Goal: Task Accomplishment & Management: Use online tool/utility

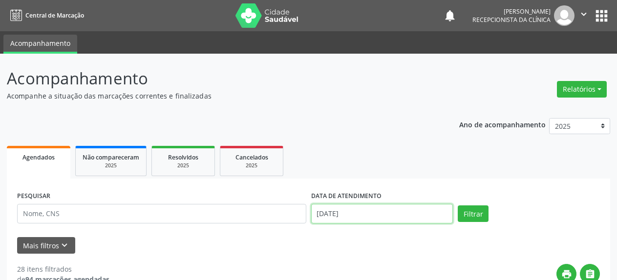
click at [343, 217] on input "[DATE]" at bounding box center [382, 214] width 142 height 20
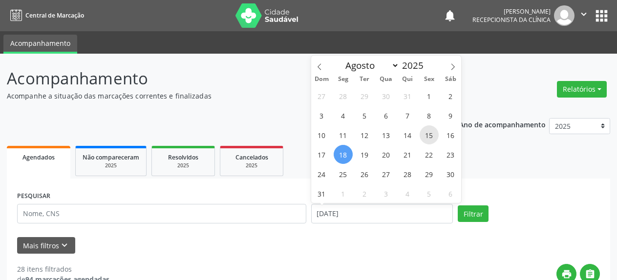
click at [431, 133] on span "15" at bounding box center [429, 135] width 19 height 19
type input "[DATE]"
click at [431, 133] on span "15" at bounding box center [429, 135] width 19 height 19
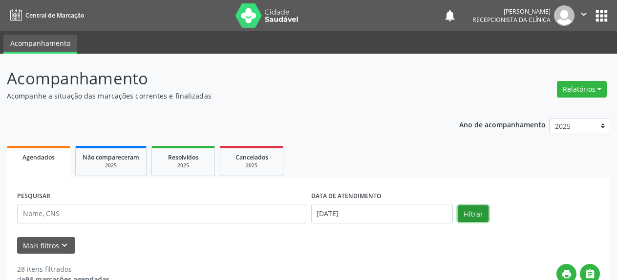
click at [474, 216] on button "Filtrar" at bounding box center [473, 214] width 31 height 17
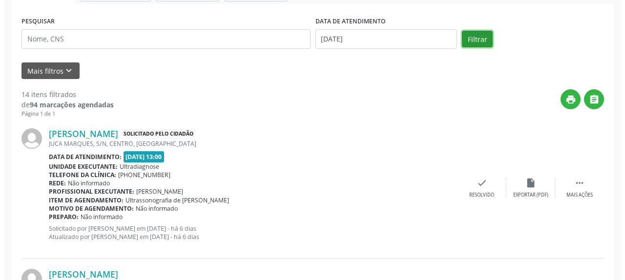
scroll to position [167, 0]
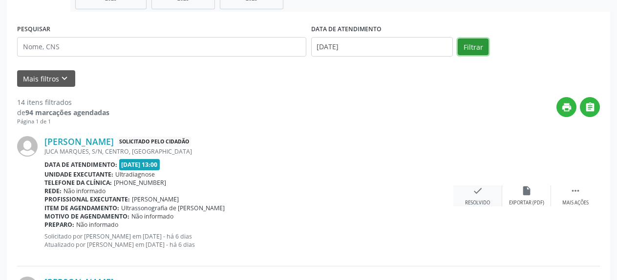
click at [473, 193] on icon "check" at bounding box center [477, 191] width 11 height 11
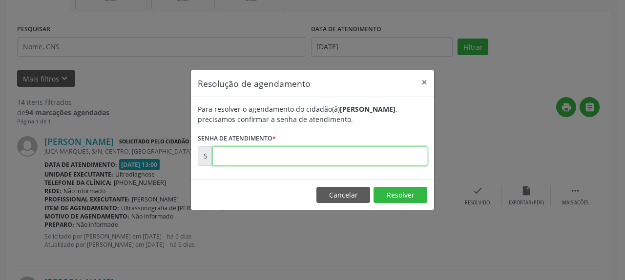
click at [252, 155] on input "text" at bounding box center [320, 157] width 215 height 20
type input "00171355"
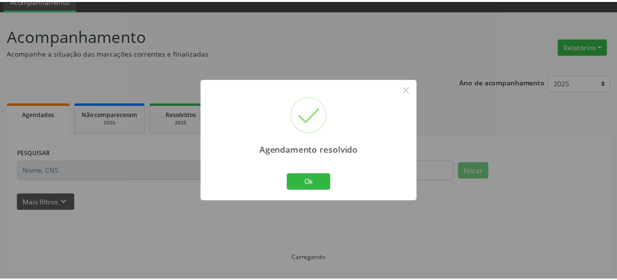
scroll to position [43, 0]
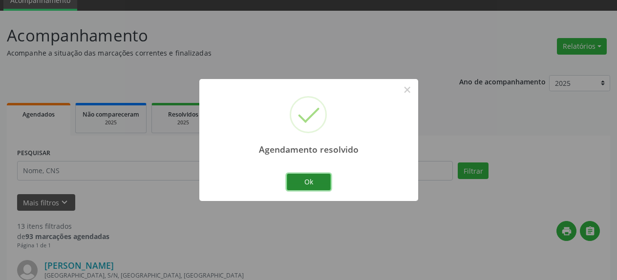
click at [306, 185] on button "Ok" at bounding box center [309, 182] width 44 height 17
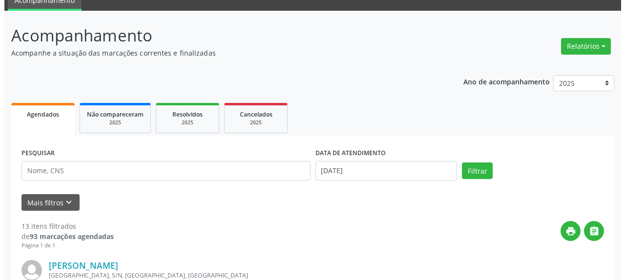
scroll to position [242, 0]
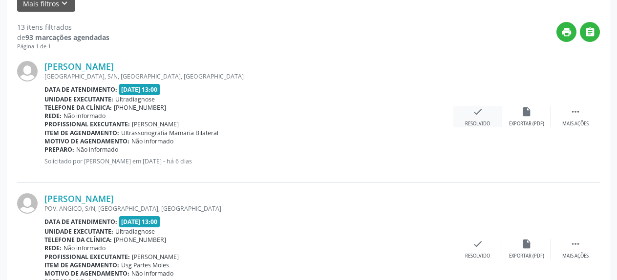
click at [479, 113] on icon "check" at bounding box center [477, 112] width 11 height 11
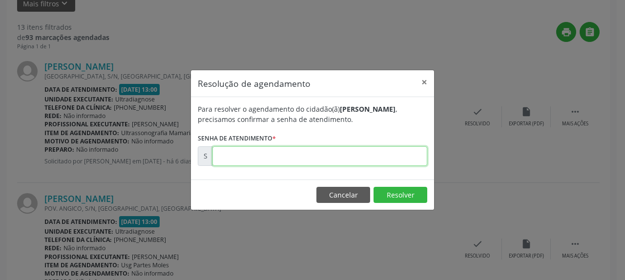
click at [343, 155] on input "text" at bounding box center [320, 157] width 215 height 20
type input "00171369"
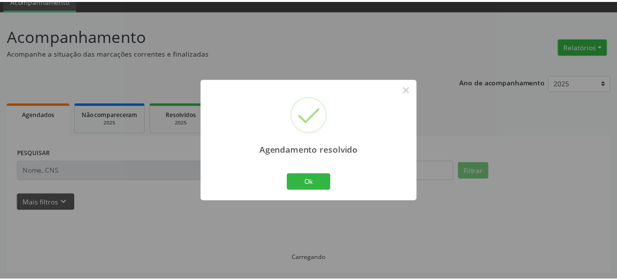
scroll to position [43, 0]
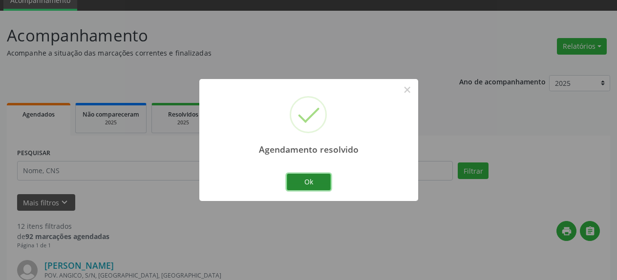
click at [310, 182] on button "Ok" at bounding box center [309, 182] width 44 height 17
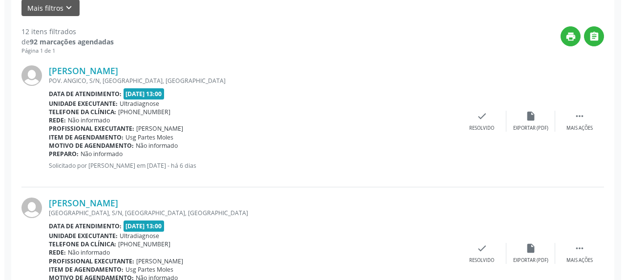
scroll to position [242, 0]
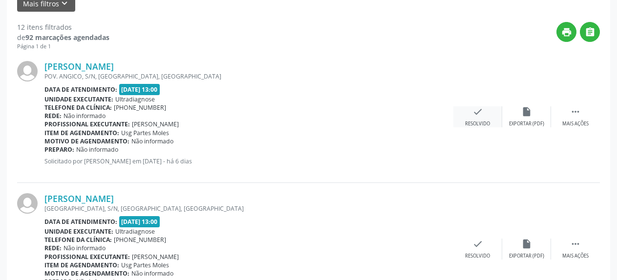
click at [473, 114] on icon "check" at bounding box center [477, 112] width 11 height 11
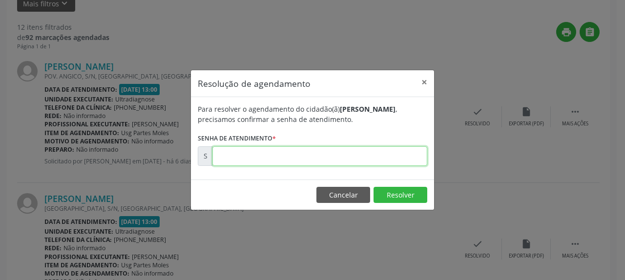
click at [320, 152] on input "text" at bounding box center [320, 157] width 215 height 20
type input "00171371"
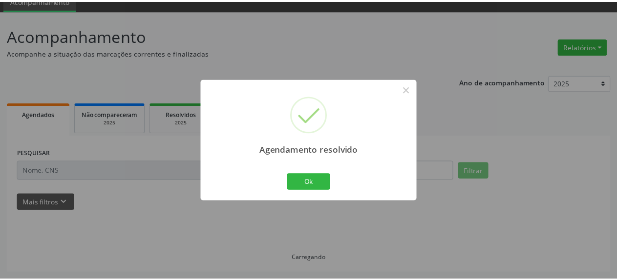
scroll to position [43, 0]
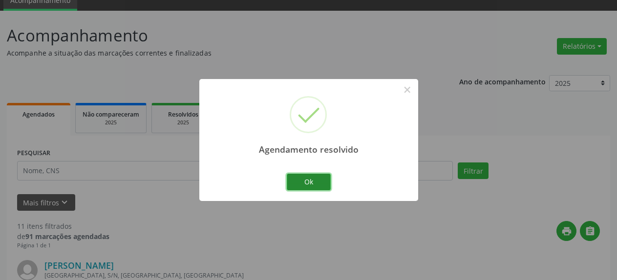
click at [302, 182] on button "Ok" at bounding box center [309, 182] width 44 height 17
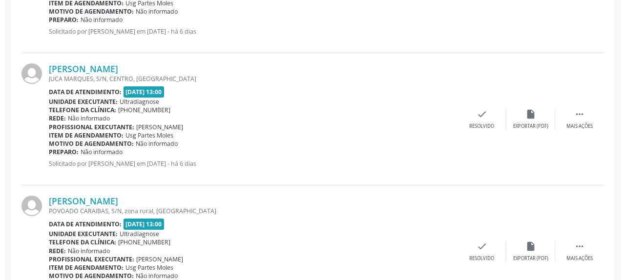
scroll to position [392, 0]
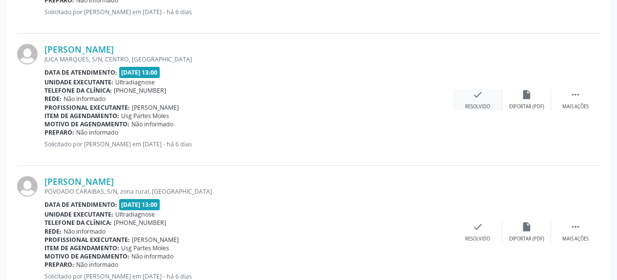
click at [476, 100] on icon "check" at bounding box center [477, 94] width 11 height 11
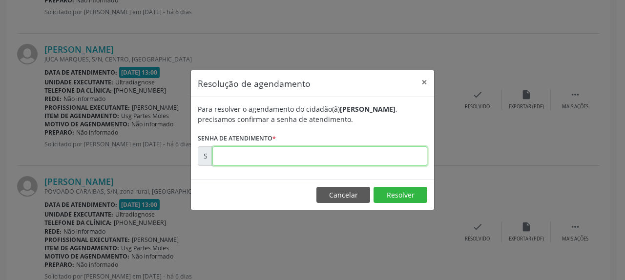
click at [261, 152] on input "text" at bounding box center [320, 157] width 215 height 20
type input "00171374"
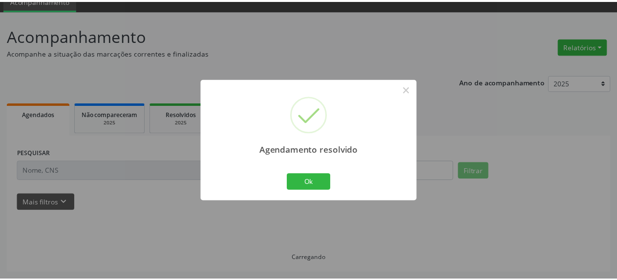
scroll to position [43, 0]
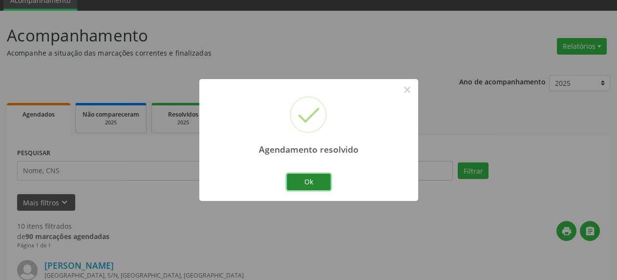
click at [313, 182] on button "Ok" at bounding box center [309, 182] width 44 height 17
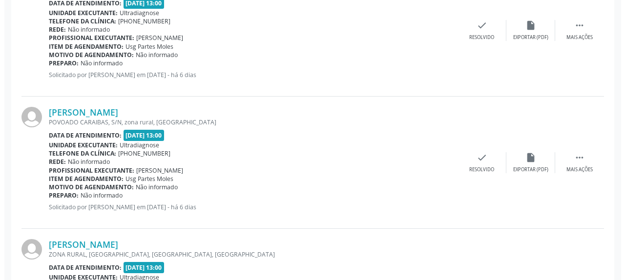
scroll to position [342, 0]
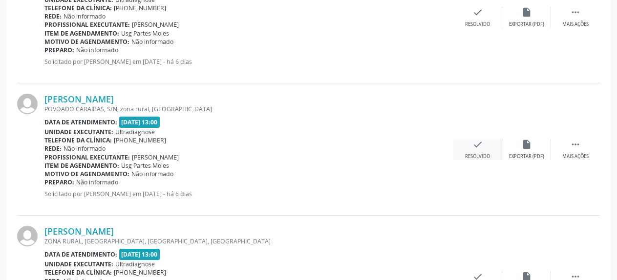
click at [476, 143] on icon "check" at bounding box center [477, 144] width 11 height 11
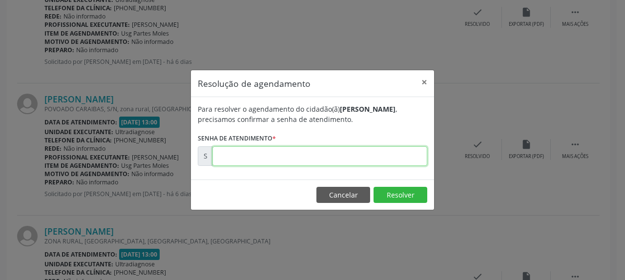
click at [325, 151] on input "text" at bounding box center [320, 157] width 215 height 20
type input "00171375"
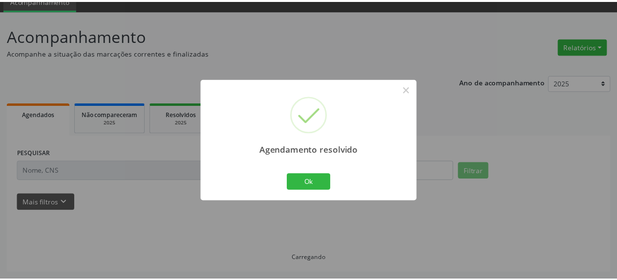
scroll to position [43, 0]
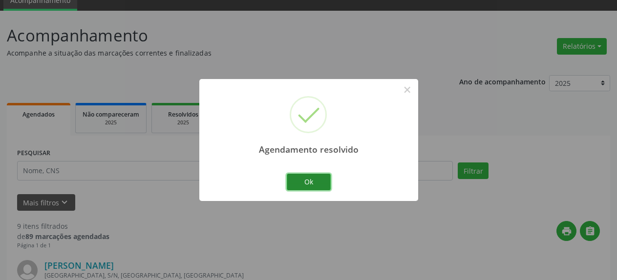
click at [311, 185] on button "Ok" at bounding box center [309, 182] width 44 height 17
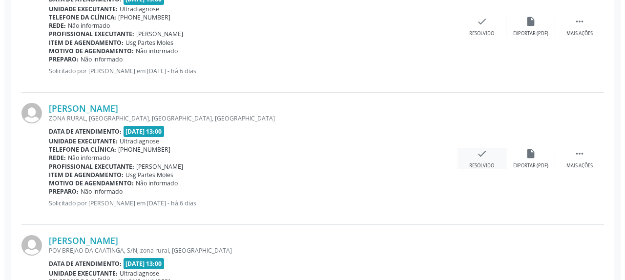
scroll to position [342, 0]
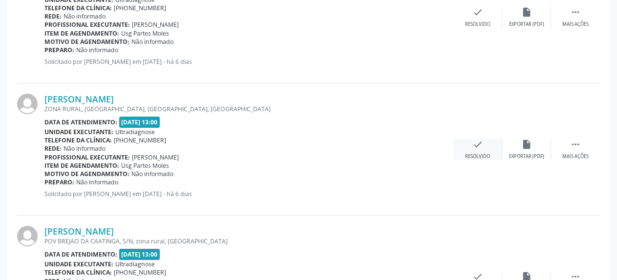
click at [482, 147] on icon "check" at bounding box center [477, 144] width 11 height 11
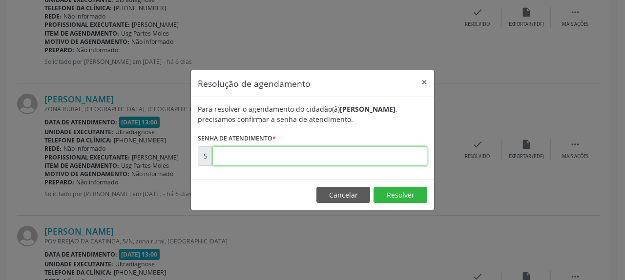
click at [355, 147] on input "text" at bounding box center [320, 157] width 215 height 20
type input "00171377"
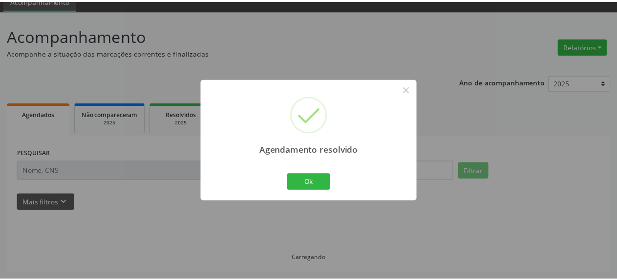
scroll to position [43, 0]
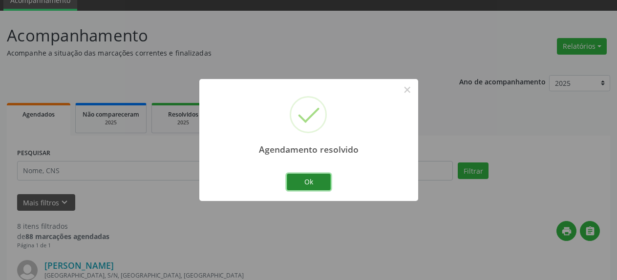
click at [318, 188] on button "Ok" at bounding box center [309, 182] width 44 height 17
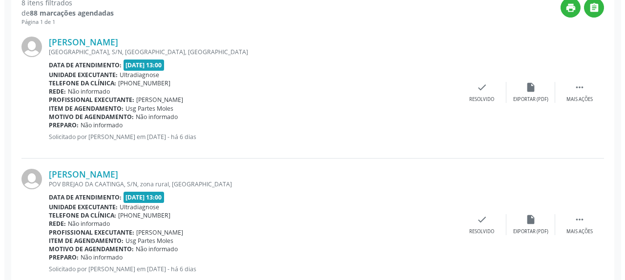
scroll to position [292, 0]
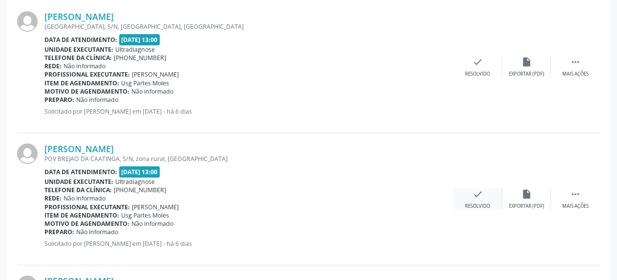
click at [477, 197] on icon "check" at bounding box center [477, 194] width 11 height 11
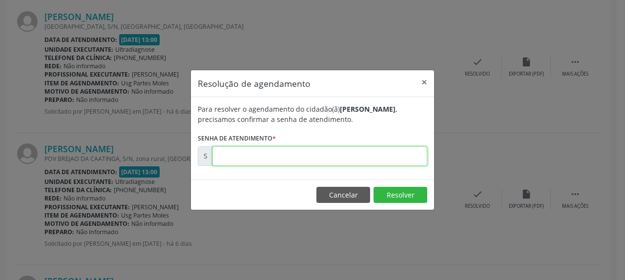
click at [273, 148] on input "text" at bounding box center [320, 157] width 215 height 20
type input "00171378"
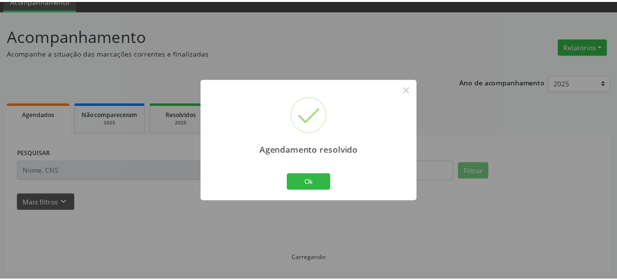
scroll to position [43, 0]
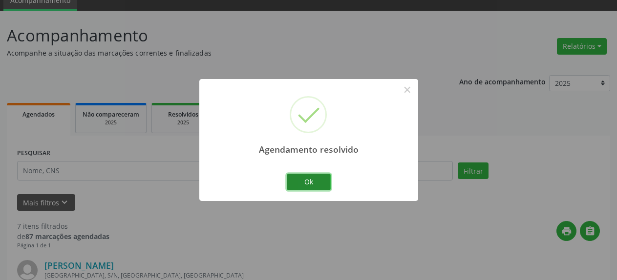
click at [311, 188] on button "Ok" at bounding box center [309, 182] width 44 height 17
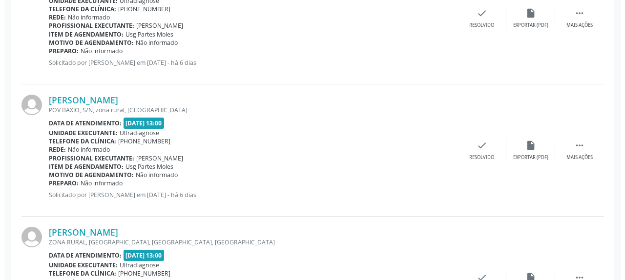
scroll to position [342, 0]
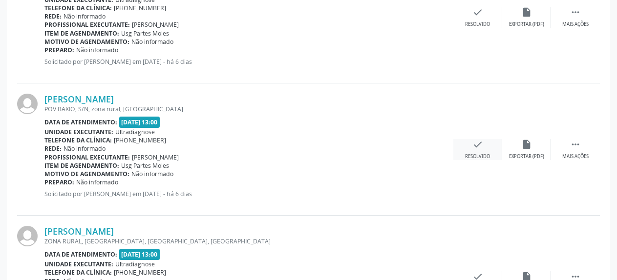
click at [485, 147] on div "check Resolvido" at bounding box center [477, 149] width 49 height 21
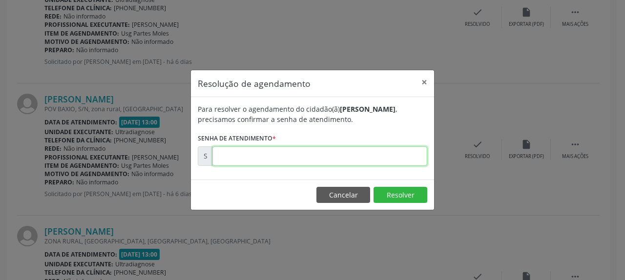
click at [392, 159] on input "text" at bounding box center [320, 157] width 215 height 20
type input "00171380"
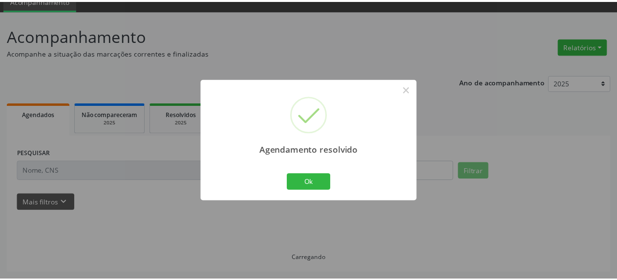
scroll to position [43, 0]
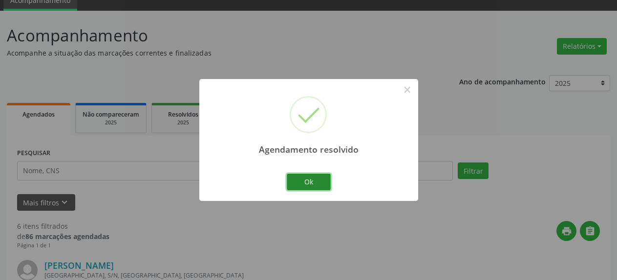
click at [305, 178] on button "Ok" at bounding box center [309, 182] width 44 height 17
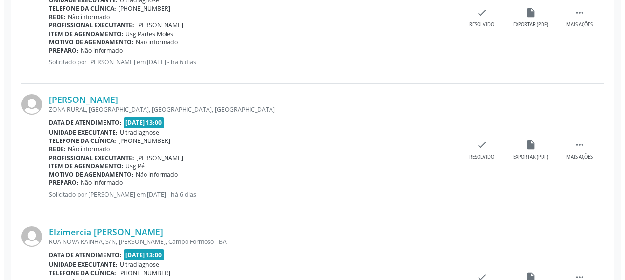
scroll to position [342, 0]
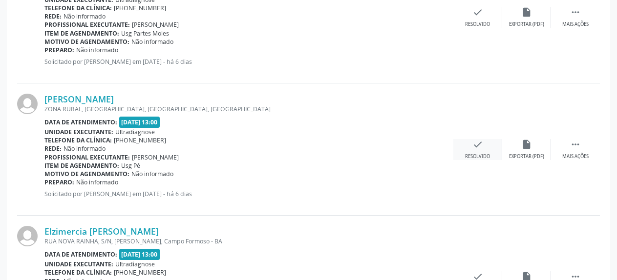
click at [469, 150] on div "check Resolvido" at bounding box center [477, 149] width 49 height 21
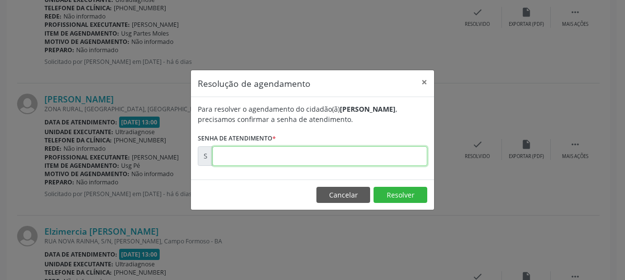
click at [334, 152] on input "text" at bounding box center [320, 157] width 215 height 20
type input "00171382"
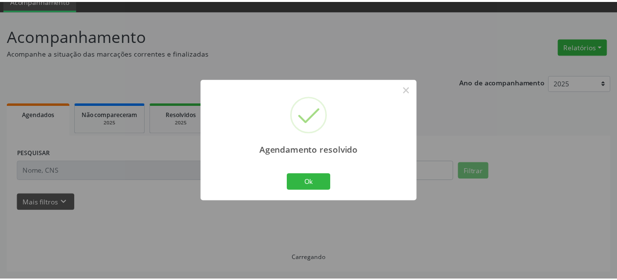
scroll to position [43, 0]
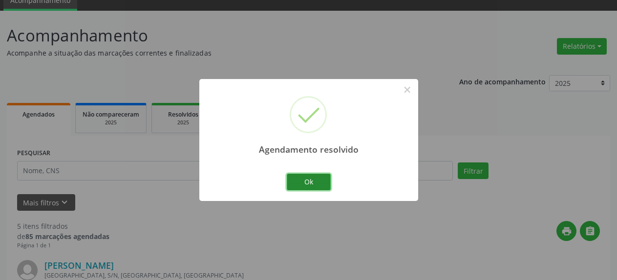
click at [315, 185] on button "Ok" at bounding box center [309, 182] width 44 height 17
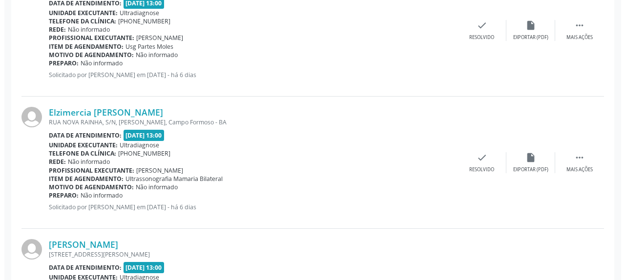
scroll to position [342, 0]
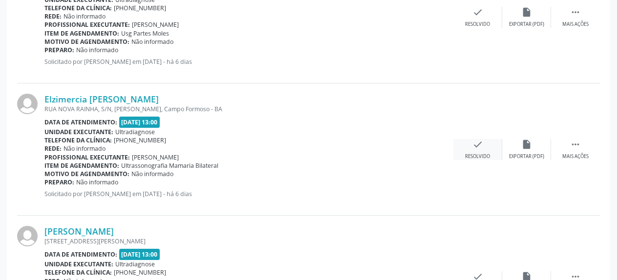
click at [479, 148] on icon "check" at bounding box center [477, 144] width 11 height 11
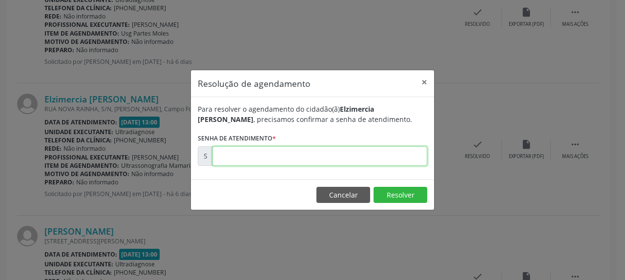
click at [382, 163] on input "text" at bounding box center [320, 157] width 215 height 20
type input "00171403"
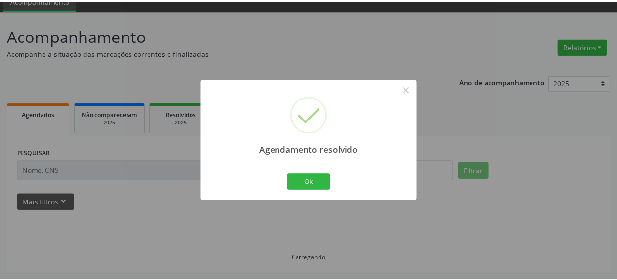
scroll to position [43, 0]
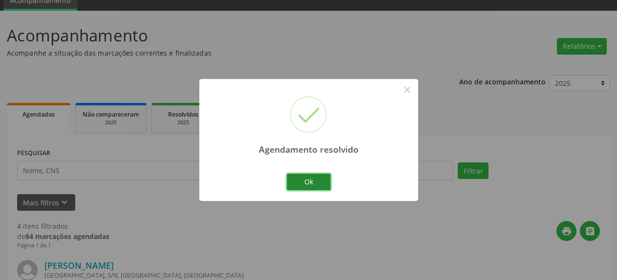
click at [320, 177] on button "Ok" at bounding box center [309, 182] width 44 height 17
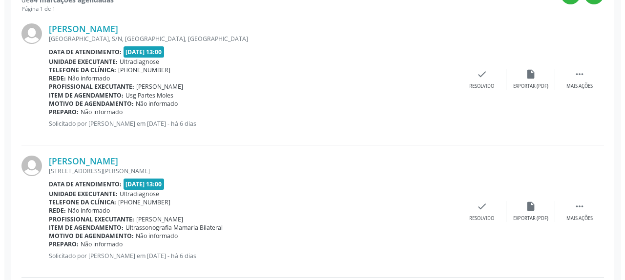
scroll to position [292, 0]
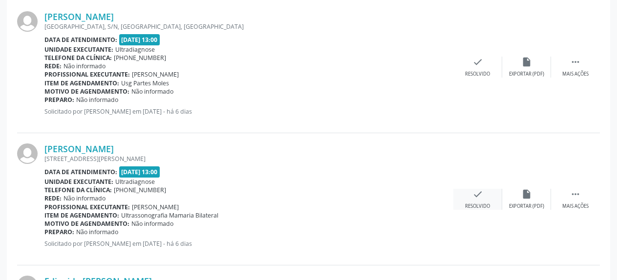
click at [472, 195] on icon "check" at bounding box center [477, 194] width 11 height 11
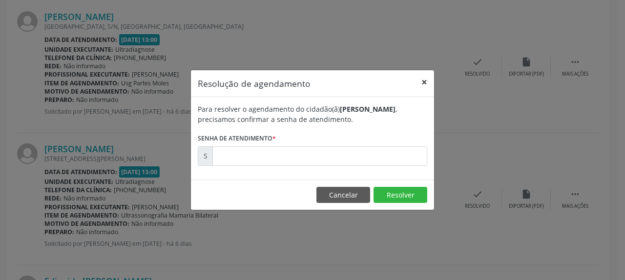
click at [425, 82] on button "×" at bounding box center [425, 82] width 20 height 24
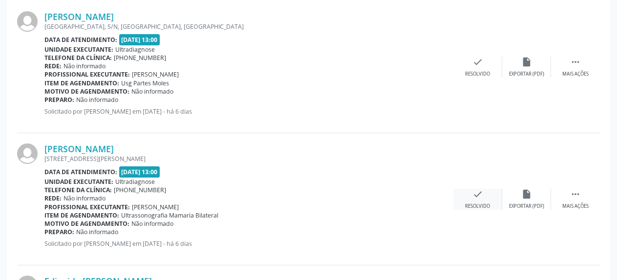
click at [474, 194] on icon "check" at bounding box center [477, 194] width 11 height 11
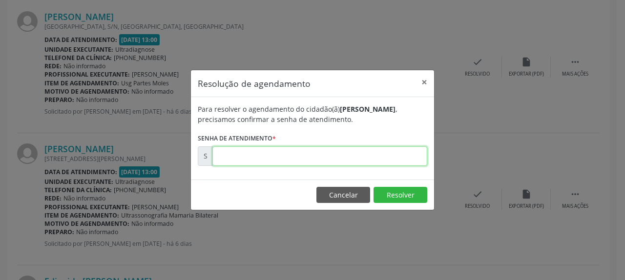
click at [333, 155] on input "text" at bounding box center [320, 157] width 215 height 20
type input "00171404"
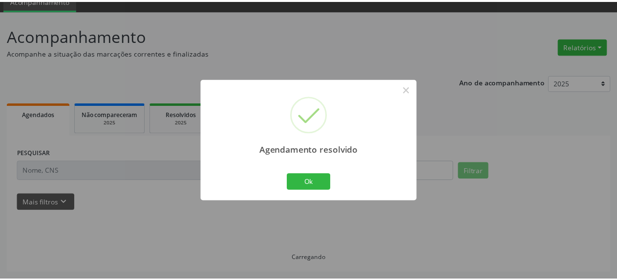
scroll to position [43, 0]
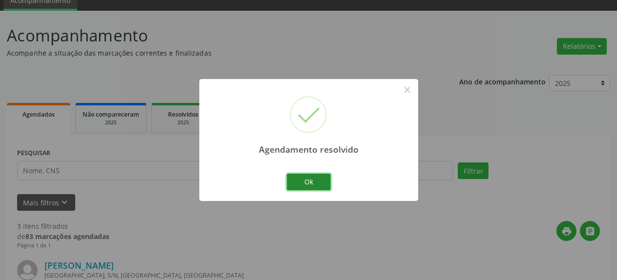
click at [315, 179] on button "Ok" at bounding box center [309, 182] width 44 height 17
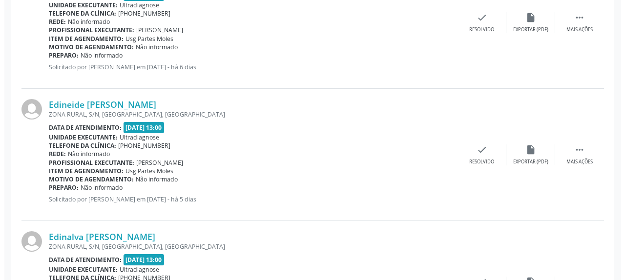
scroll to position [342, 0]
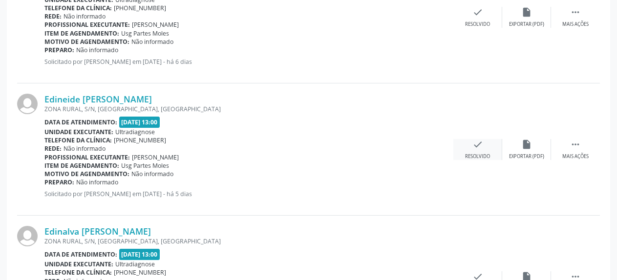
click at [475, 148] on icon "check" at bounding box center [477, 144] width 11 height 11
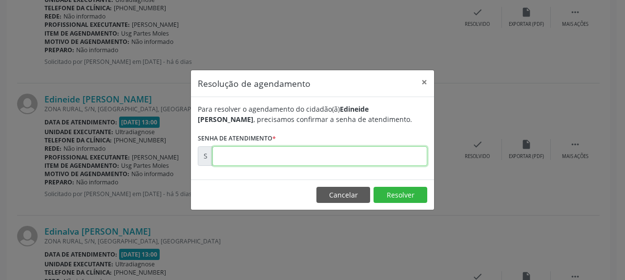
click at [348, 153] on input "text" at bounding box center [320, 157] width 215 height 20
type input "00171521"
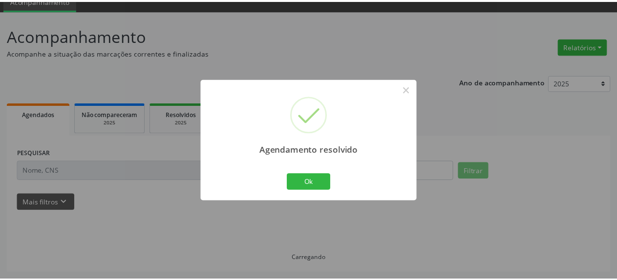
scroll to position [43, 0]
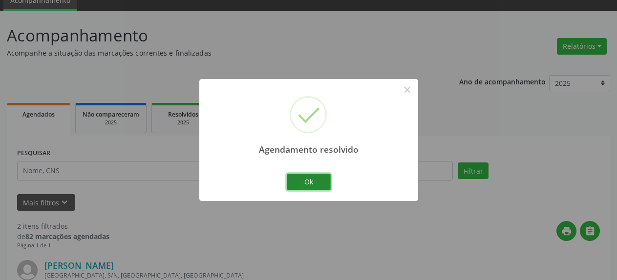
click at [306, 179] on button "Ok" at bounding box center [309, 182] width 44 height 17
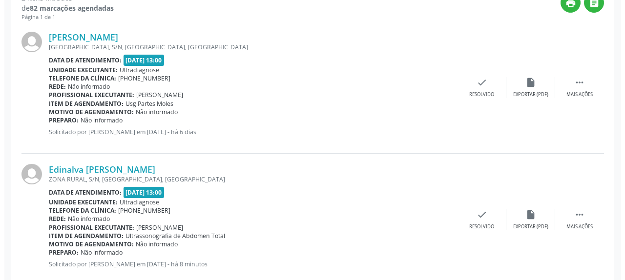
scroll to position [292, 0]
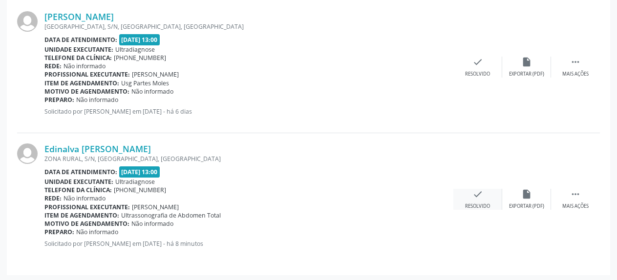
click at [481, 196] on icon "check" at bounding box center [477, 194] width 11 height 11
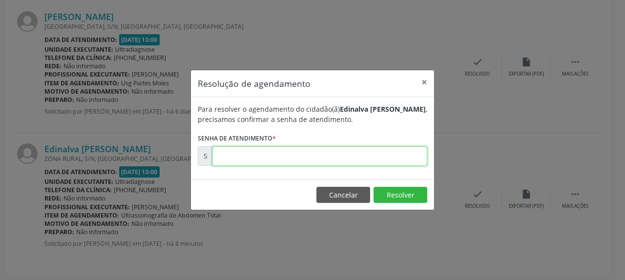
click at [353, 162] on input "text" at bounding box center [320, 157] width 215 height 20
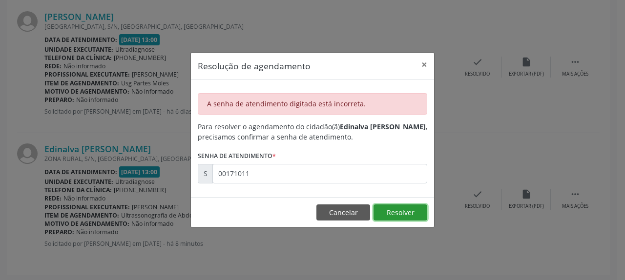
click at [399, 213] on button "Resolver" at bounding box center [401, 213] width 54 height 17
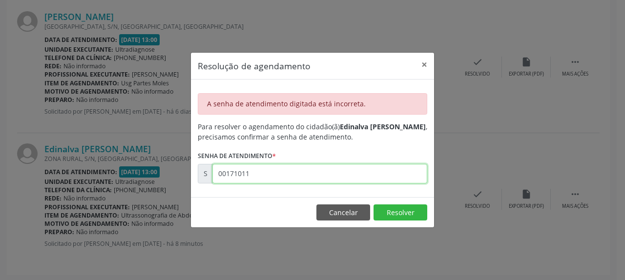
drag, startPoint x: 260, startPoint y: 173, endPoint x: 169, endPoint y: 180, distance: 91.6
click at [213, 180] on input "00171011" at bounding box center [320, 174] width 215 height 20
type input "00172320"
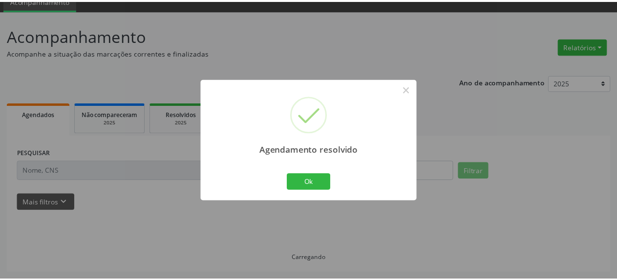
scroll to position [43, 0]
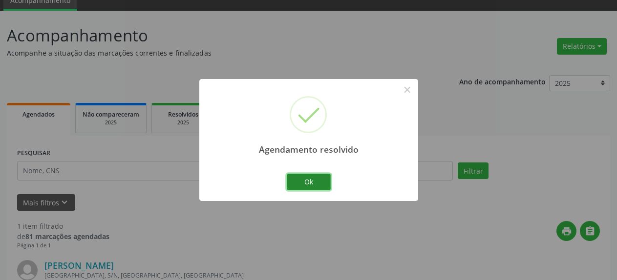
click at [291, 179] on button "Ok" at bounding box center [309, 182] width 44 height 17
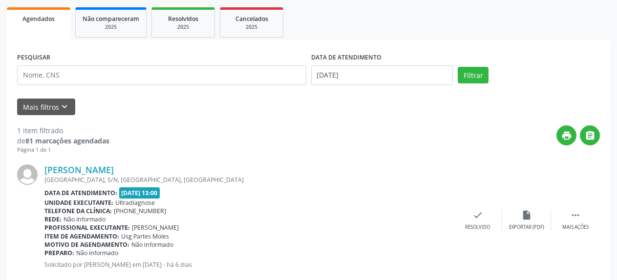
scroll to position [162, 0]
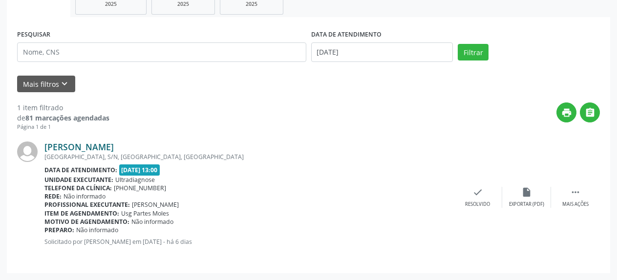
click at [83, 145] on link "[PERSON_NAME]" at bounding box center [78, 147] width 69 height 11
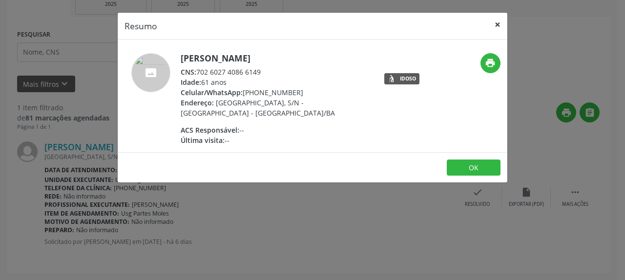
click at [500, 25] on button "×" at bounding box center [498, 25] width 20 height 24
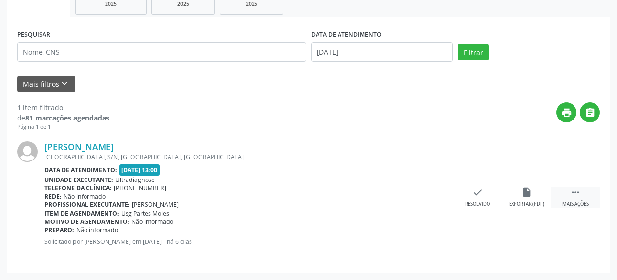
click at [579, 195] on icon "" at bounding box center [575, 192] width 11 height 11
click at [523, 195] on icon "alarm_off" at bounding box center [526, 192] width 11 height 11
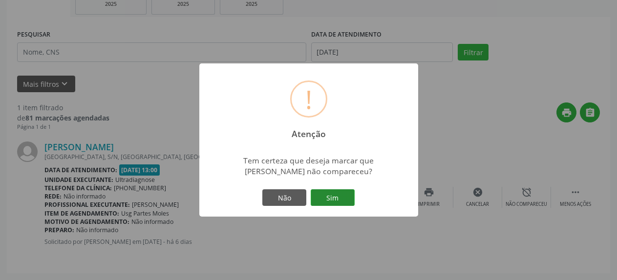
click at [331, 197] on button "Sim" at bounding box center [333, 198] width 44 height 17
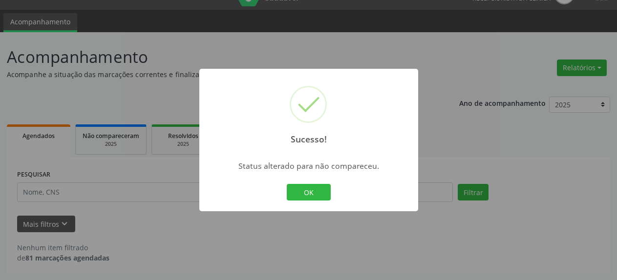
scroll to position [21, 0]
click at [301, 192] on button "OK" at bounding box center [309, 192] width 44 height 17
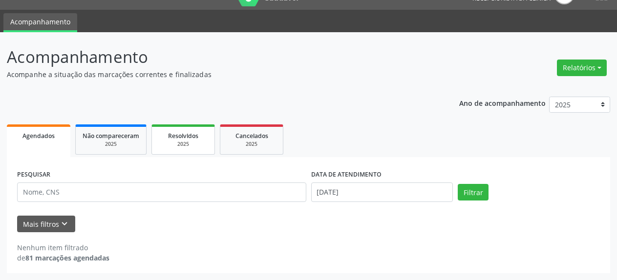
click at [181, 139] on span "Resolvidos" at bounding box center [183, 136] width 30 height 8
select select "7"
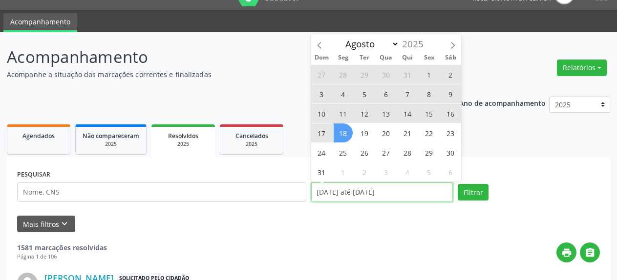
click at [356, 192] on input "[DATE] até [DATE]" at bounding box center [382, 193] width 142 height 20
click at [427, 75] on span "1" at bounding box center [429, 74] width 19 height 19
type input "[DATE]"
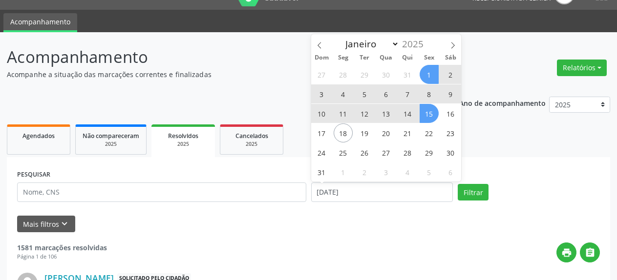
click at [433, 115] on span "15" at bounding box center [429, 113] width 19 height 19
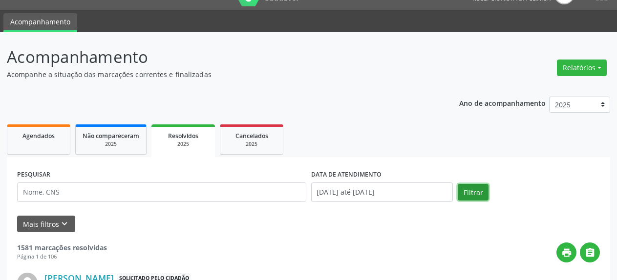
click at [472, 193] on button "Filtrar" at bounding box center [473, 192] width 31 height 17
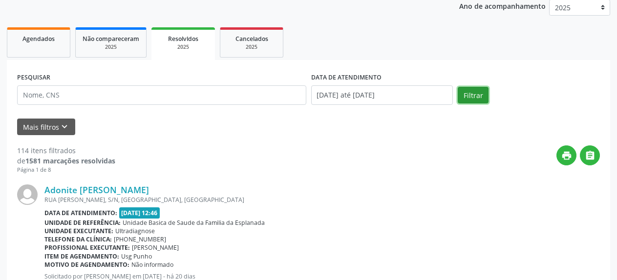
scroll to position [121, 0]
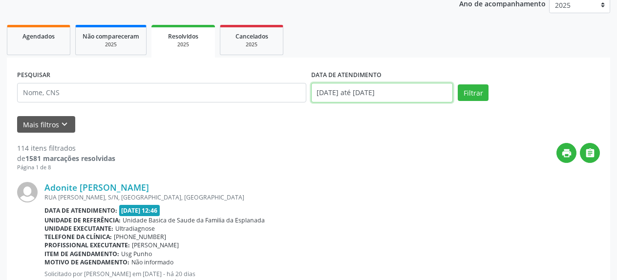
click at [370, 98] on input "[DATE] até [DATE]" at bounding box center [382, 93] width 142 height 20
click at [234, 178] on div "Adonite [PERSON_NAME] [GEOGRAPHIC_DATA][PERSON_NAME], [GEOGRAPHIC_DATA], [GEOGR…" at bounding box center [308, 238] width 583 height 132
click at [39, 47] on link "Agendados" at bounding box center [39, 40] width 64 height 30
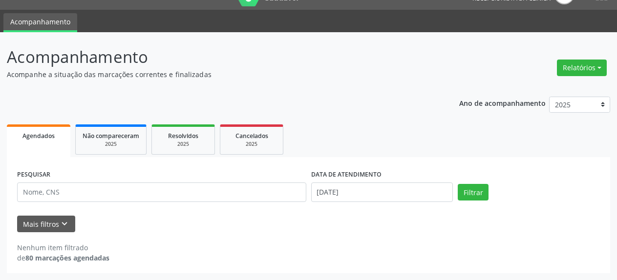
scroll to position [21, 0]
click at [346, 190] on input "[DATE]" at bounding box center [382, 193] width 142 height 20
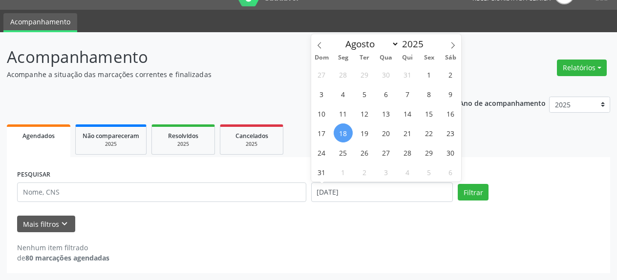
click at [343, 136] on span "18" at bounding box center [343, 133] width 19 height 19
type input "[DATE]"
click at [343, 136] on span "18" at bounding box center [343, 133] width 19 height 19
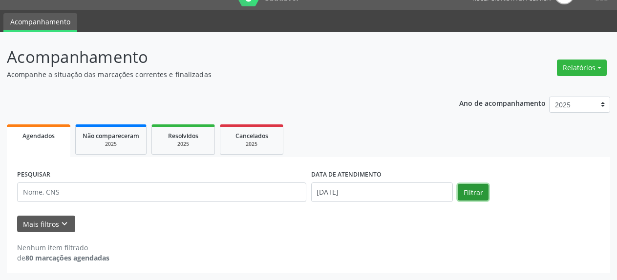
click at [475, 192] on button "Filtrar" at bounding box center [473, 192] width 31 height 17
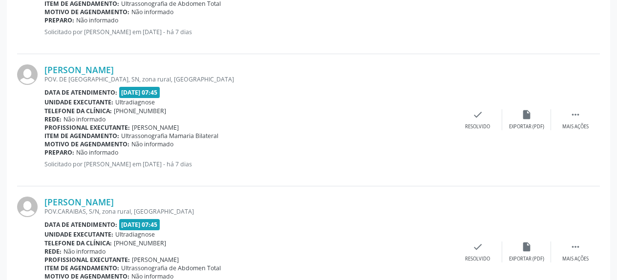
scroll to position [819, 0]
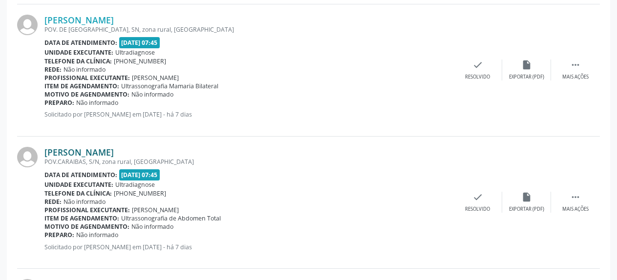
click at [70, 152] on link "[PERSON_NAME]" at bounding box center [78, 152] width 69 height 11
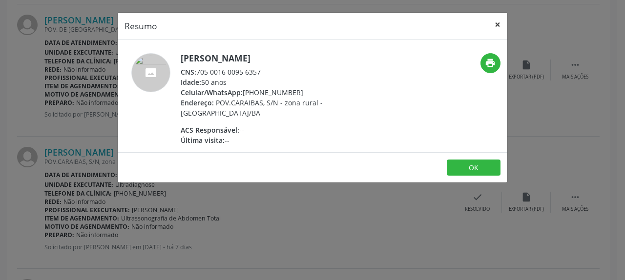
click at [496, 24] on button "×" at bounding box center [498, 25] width 20 height 24
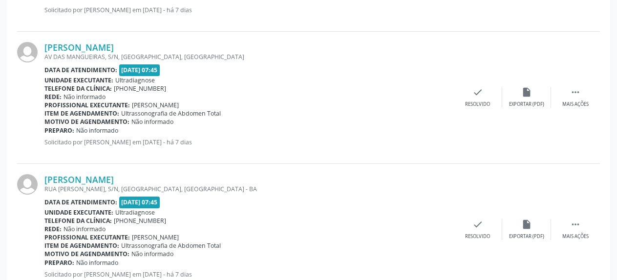
scroll to position [1118, 0]
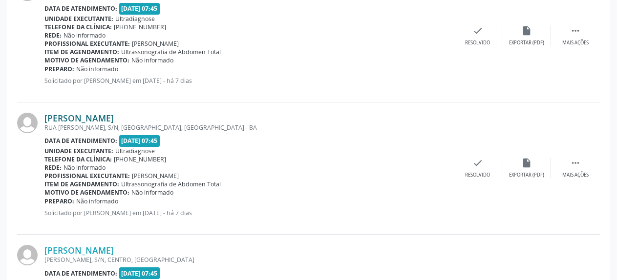
click at [98, 121] on link "[PERSON_NAME]" at bounding box center [78, 118] width 69 height 11
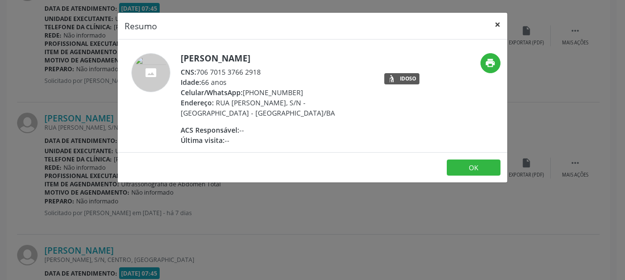
click at [494, 24] on button "×" at bounding box center [498, 25] width 20 height 24
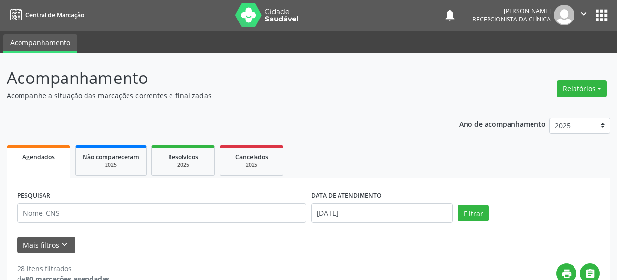
scroll to position [0, 0]
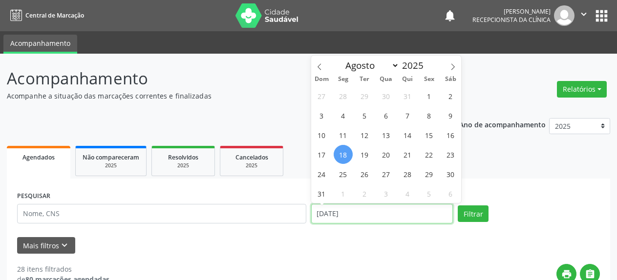
click at [343, 215] on input "[DATE]" at bounding box center [382, 214] width 142 height 20
click at [391, 158] on span "20" at bounding box center [386, 154] width 19 height 19
type input "[DATE]"
click at [391, 158] on span "20" at bounding box center [386, 154] width 19 height 19
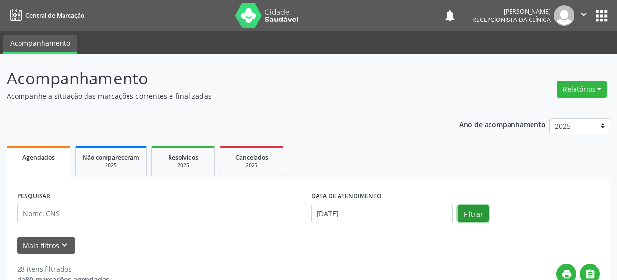
click at [477, 215] on button "Filtrar" at bounding box center [473, 214] width 31 height 17
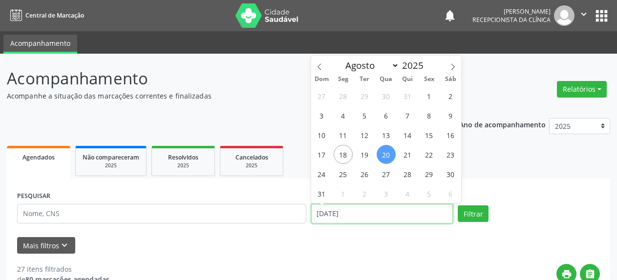
click at [333, 211] on input "[DATE]" at bounding box center [382, 214] width 142 height 20
click at [432, 157] on span "22" at bounding box center [429, 154] width 19 height 19
type input "[DATE]"
click at [432, 157] on span "22" at bounding box center [429, 154] width 19 height 19
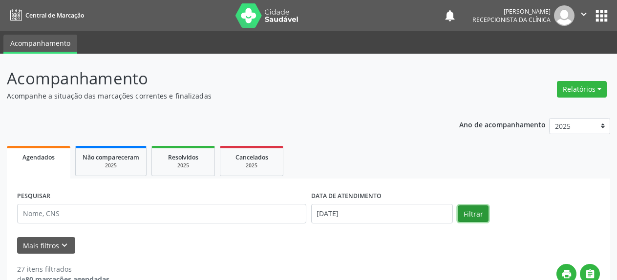
click at [477, 209] on button "Filtrar" at bounding box center [473, 214] width 31 height 17
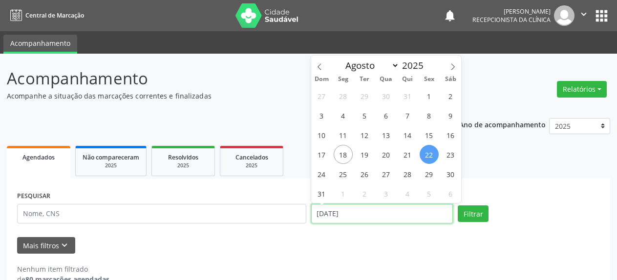
click at [328, 213] on input "[DATE]" at bounding box center [382, 214] width 142 height 20
click at [341, 173] on span "25" at bounding box center [343, 174] width 19 height 19
type input "[DATE]"
click at [341, 173] on span "25" at bounding box center [343, 174] width 19 height 19
select select "7"
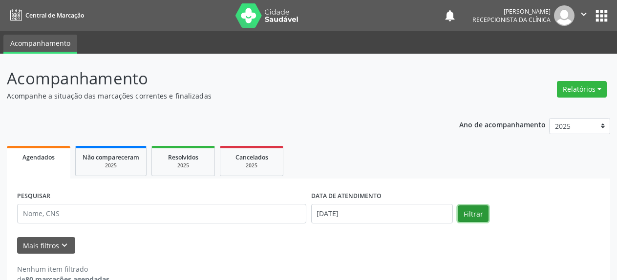
click at [477, 212] on button "Filtrar" at bounding box center [473, 214] width 31 height 17
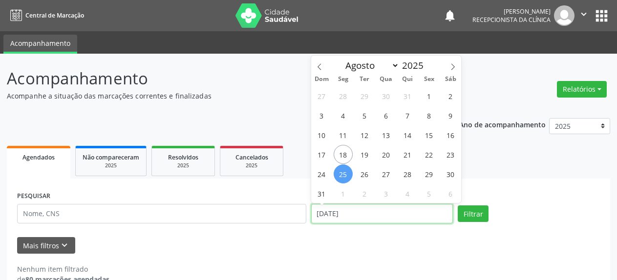
click at [322, 219] on input "[DATE]" at bounding box center [382, 214] width 142 height 20
click at [387, 175] on span "27" at bounding box center [386, 174] width 19 height 19
type input "[DATE]"
select select "7"
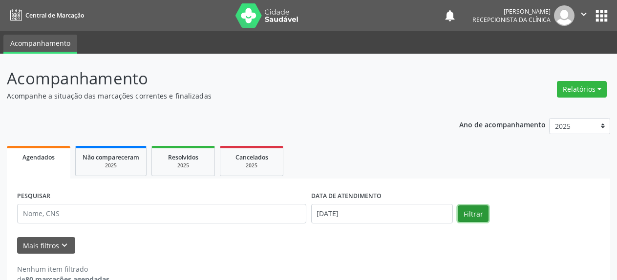
click at [476, 213] on button "Filtrar" at bounding box center [473, 214] width 31 height 17
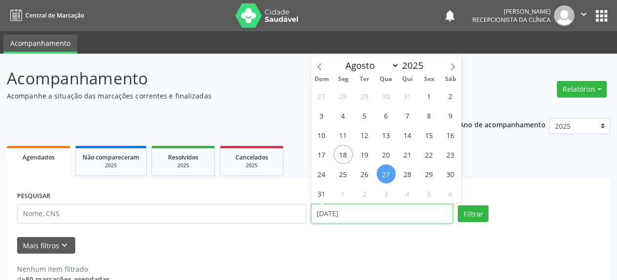
click at [367, 213] on input "[DATE]" at bounding box center [382, 214] width 142 height 20
click at [428, 177] on span "29" at bounding box center [429, 174] width 19 height 19
type input "[DATE]"
click at [428, 177] on span "29" at bounding box center [429, 174] width 19 height 19
select select "7"
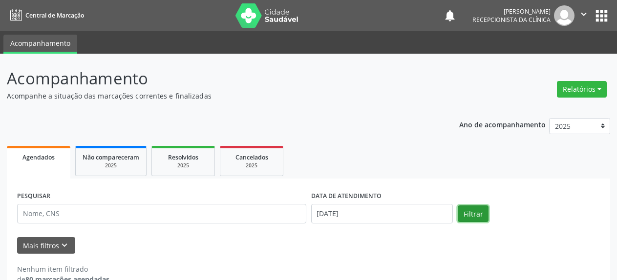
click at [477, 219] on button "Filtrar" at bounding box center [473, 214] width 31 height 17
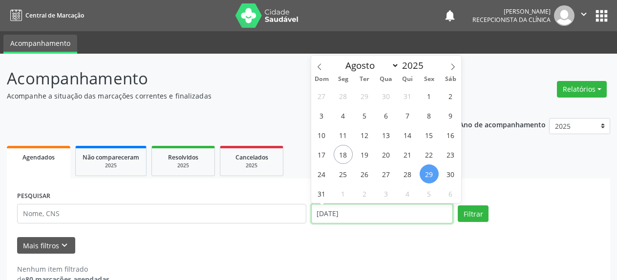
click at [325, 216] on input "[DATE]" at bounding box center [382, 214] width 142 height 20
click at [342, 152] on span "18" at bounding box center [343, 154] width 19 height 19
type input "[DATE]"
click at [342, 152] on span "18" at bounding box center [343, 154] width 19 height 19
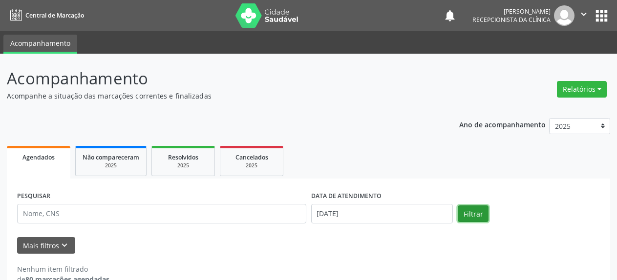
click at [473, 218] on button "Filtrar" at bounding box center [473, 214] width 31 height 17
